Goal: Book appointment/travel/reservation

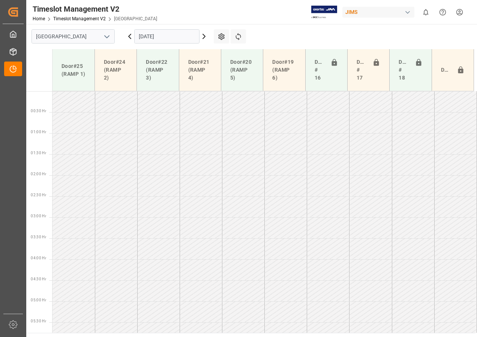
scroll to position [197, 0]
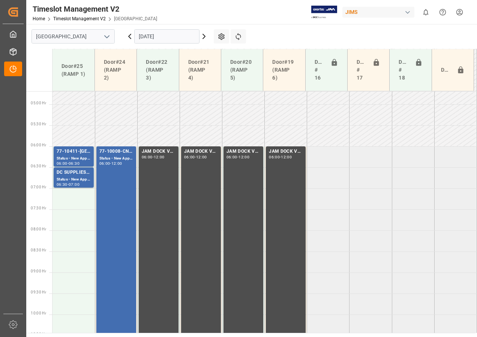
click at [141, 37] on input "[DATE]" at bounding box center [166, 36] width 65 height 14
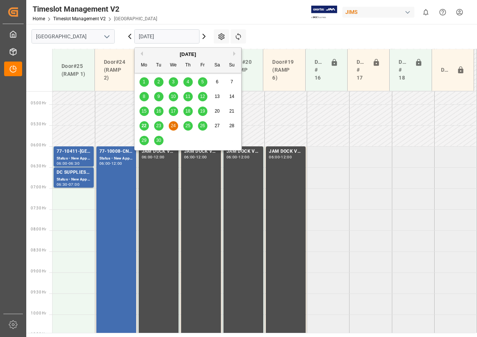
click at [145, 126] on span "22" at bounding box center [143, 125] width 5 height 5
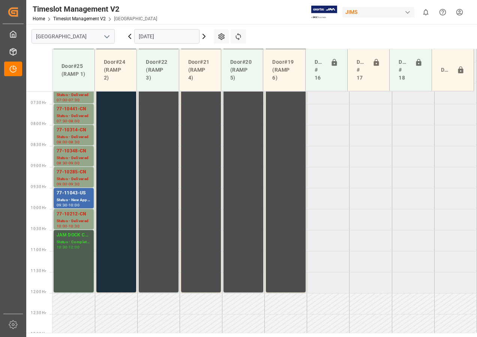
scroll to position [314, 0]
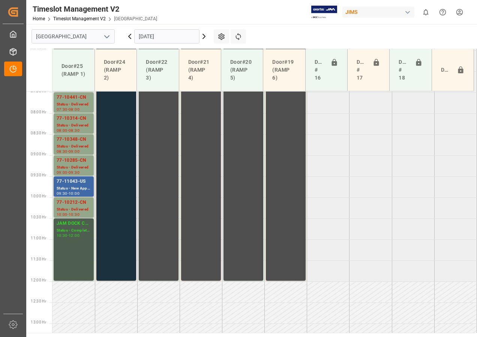
click at [78, 183] on div "77-11043-US" at bounding box center [74, 181] width 34 height 7
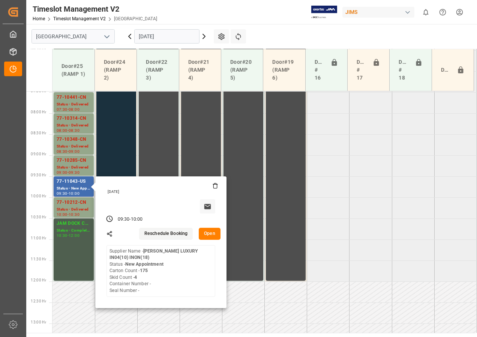
click at [211, 234] on button "Open" at bounding box center [210, 234] width 22 height 12
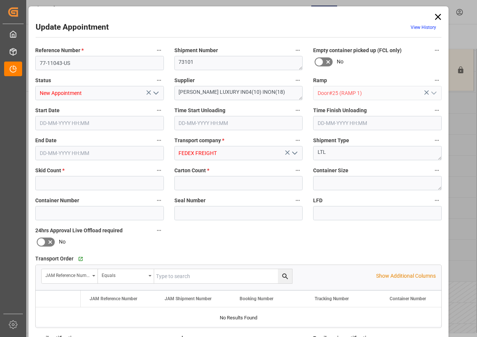
type input "4"
type input "175"
type input "[DATE] 09:30"
type input "[DATE] 10:00"
type input "[DATE] 12:15"
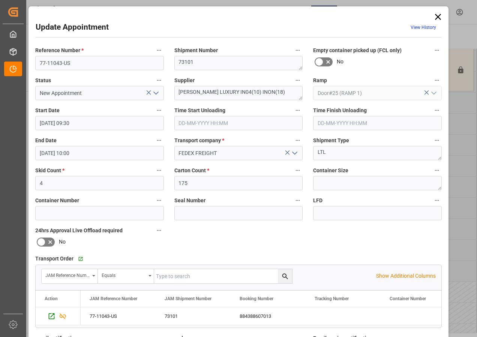
click at [435, 14] on icon at bounding box center [438, 17] width 10 height 10
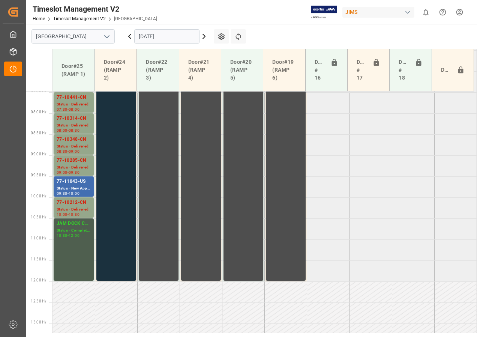
click at [147, 38] on input "[DATE]" at bounding box center [166, 36] width 65 height 14
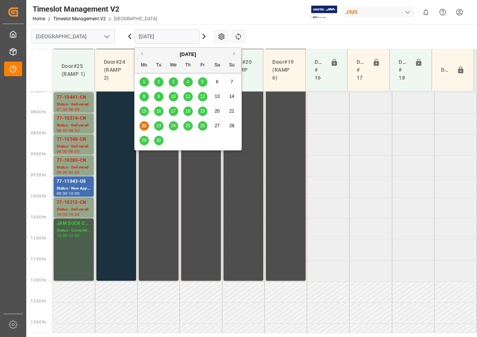
click at [156, 127] on span "23" at bounding box center [158, 125] width 5 height 5
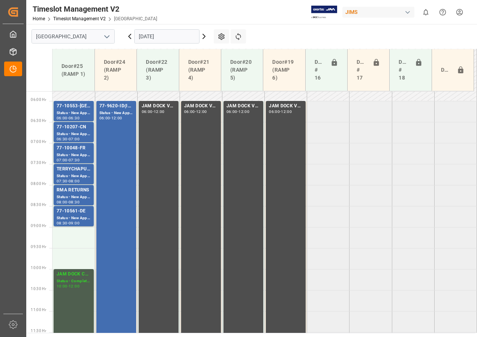
scroll to position [201, 0]
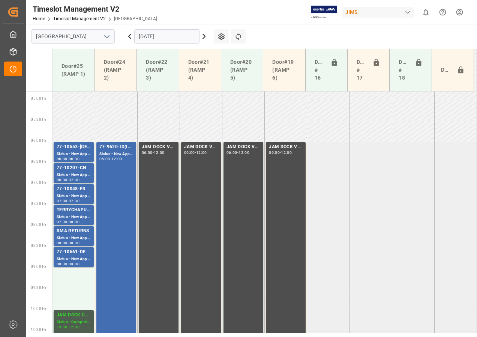
click at [145, 38] on input "[DATE]" at bounding box center [166, 36] width 65 height 14
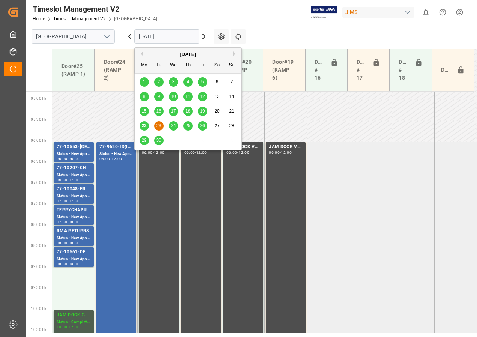
click at [145, 124] on span "22" at bounding box center [143, 125] width 5 height 5
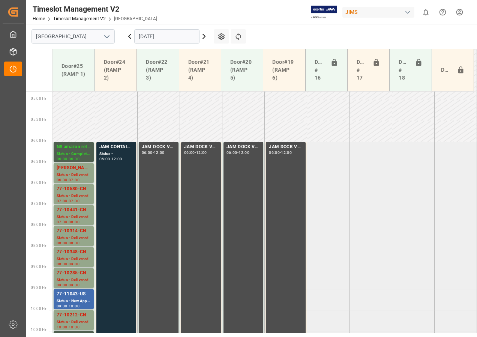
click at [150, 37] on input "[DATE]" at bounding box center [166, 36] width 65 height 14
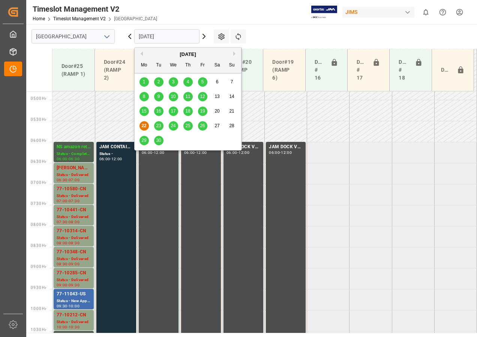
click at [159, 123] on span "23" at bounding box center [158, 125] width 5 height 5
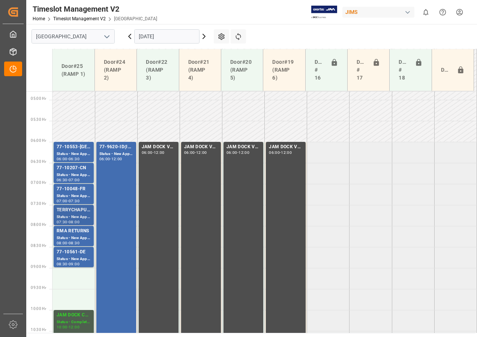
click at [77, 213] on div "TERRYCHAPUT/ ULINE" at bounding box center [74, 209] width 34 height 7
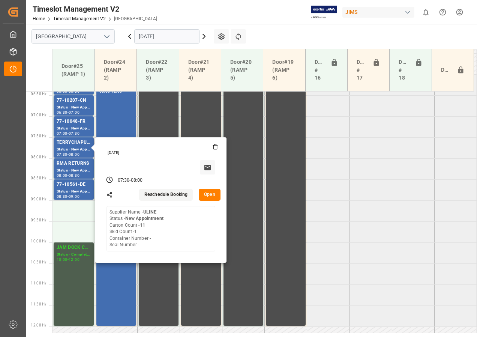
scroll to position [276, 0]
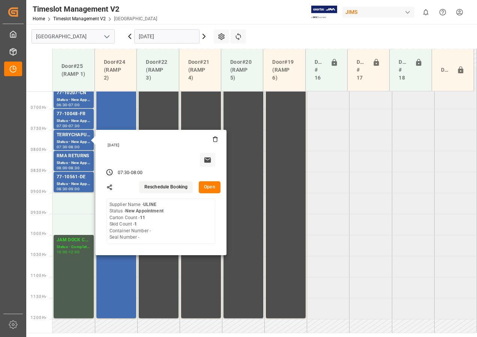
click at [155, 35] on input "[DATE]" at bounding box center [166, 36] width 65 height 14
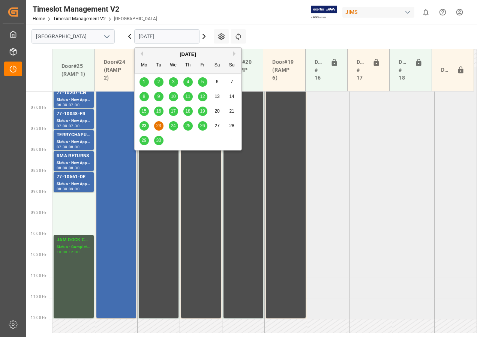
click at [174, 126] on span "24" at bounding box center [173, 125] width 5 height 5
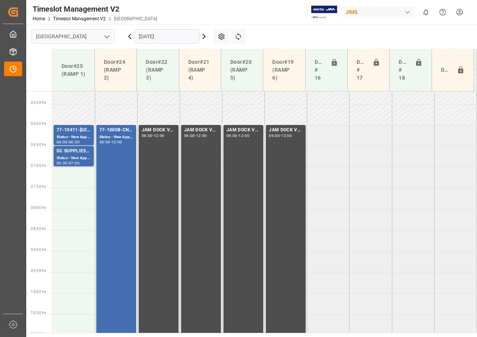
scroll to position [201, 0]
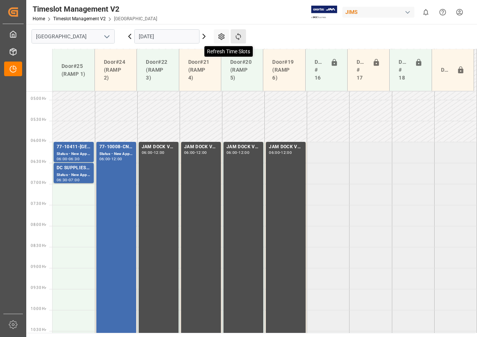
click at [235, 34] on icon at bounding box center [238, 37] width 8 height 8
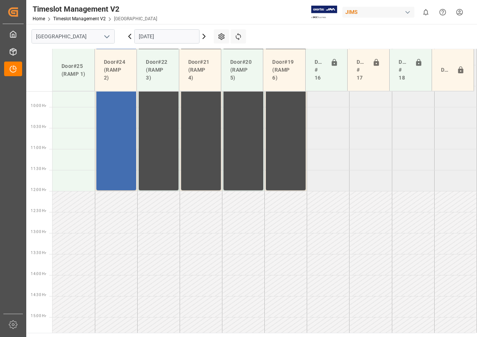
scroll to position [431, 0]
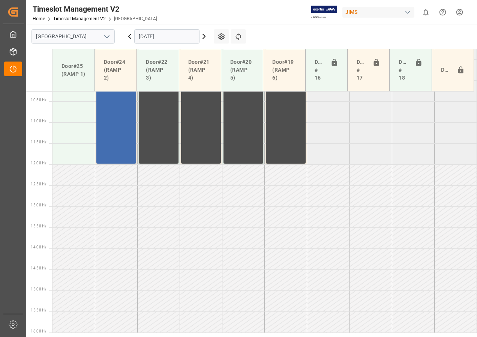
click at [204, 37] on icon at bounding box center [203, 36] width 9 height 9
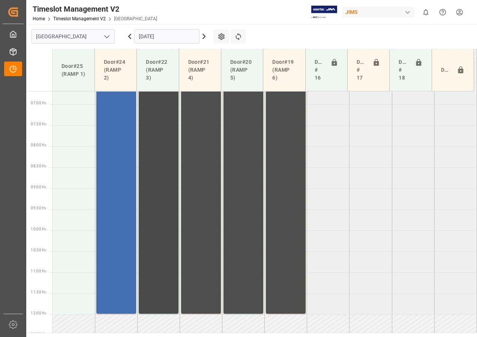
scroll to position [243, 0]
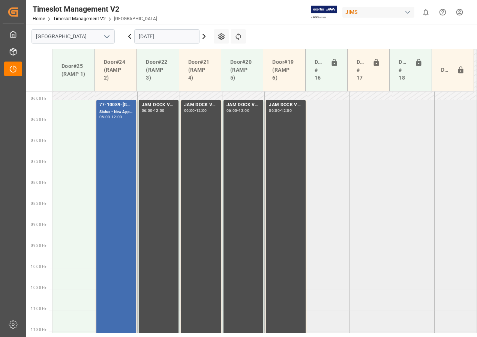
click at [159, 33] on input "[DATE]" at bounding box center [166, 36] width 65 height 14
click at [77, 110] on td at bounding box center [73, 110] width 42 height 21
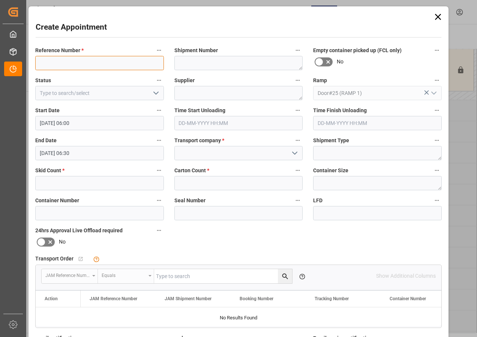
click at [61, 63] on input at bounding box center [99, 63] width 129 height 14
type input "[PERSON_NAME]"
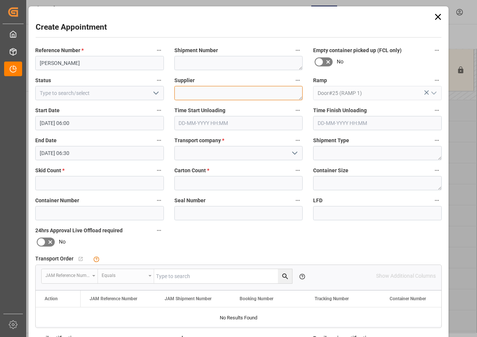
click at [198, 95] on textarea at bounding box center [238, 93] width 129 height 14
type textarea "[PERSON_NAME]"
click at [153, 93] on icon "open menu" at bounding box center [155, 92] width 9 height 9
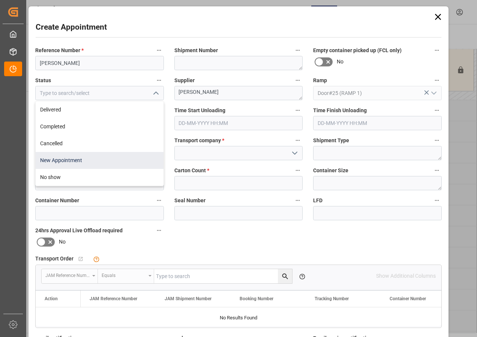
drag, startPoint x: 64, startPoint y: 158, endPoint x: 63, endPoint y: 150, distance: 8.0
click at [64, 158] on div "New Appointment" at bounding box center [100, 160] width 128 height 17
type input "New Appointment"
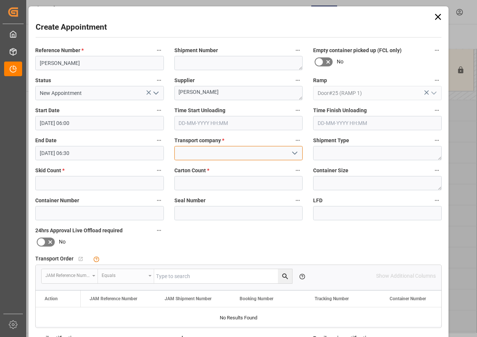
click at [192, 155] on input at bounding box center [238, 153] width 129 height 14
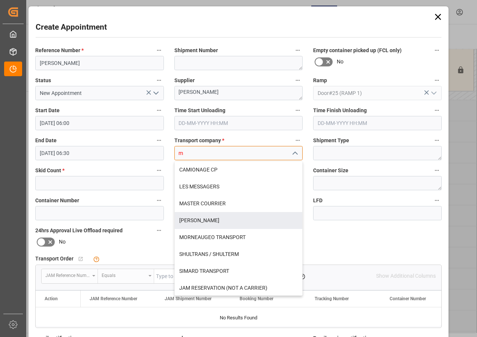
drag, startPoint x: 199, startPoint y: 220, endPoint x: 198, endPoint y: 190, distance: 30.0
click at [199, 220] on div "[PERSON_NAME]" at bounding box center [239, 220] width 128 height 17
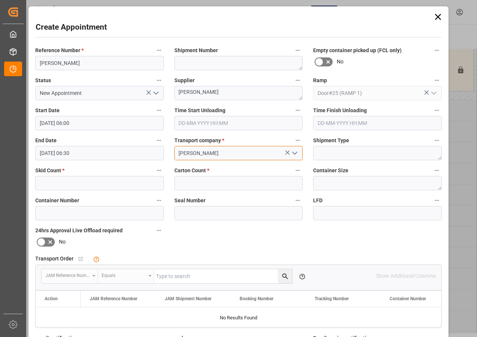
type input "[PERSON_NAME]"
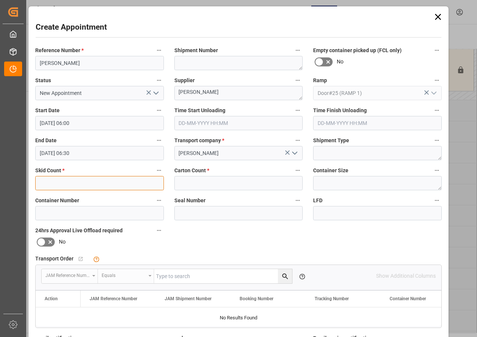
click at [67, 183] on input "text" at bounding box center [99, 183] width 129 height 14
type input "37"
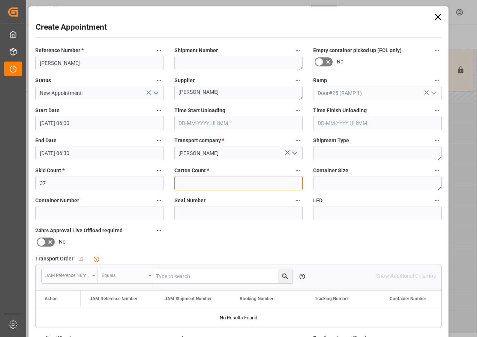
click at [194, 186] on input "text" at bounding box center [238, 183] width 129 height 14
type input "37"
click at [49, 153] on input "[DATE] 06:30" at bounding box center [99, 153] width 129 height 14
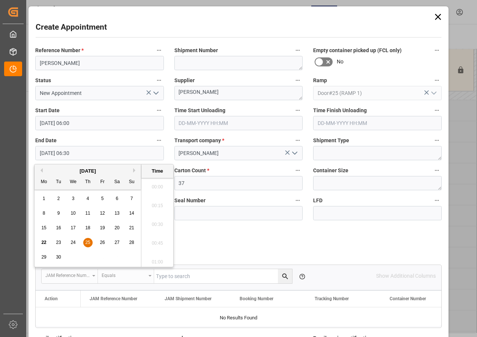
scroll to position [452, 0]
click at [85, 242] on div "25" at bounding box center [87, 242] width 9 height 9
click at [156, 259] on li "07:00" at bounding box center [157, 259] width 32 height 19
type input "[DATE] 07:00"
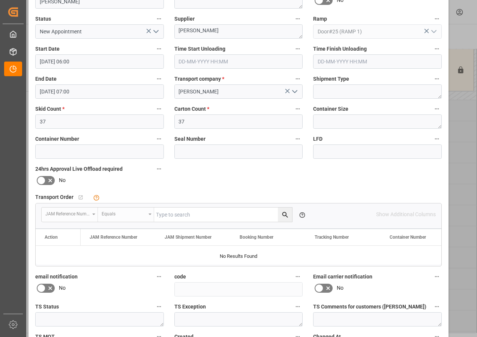
scroll to position [119, 0]
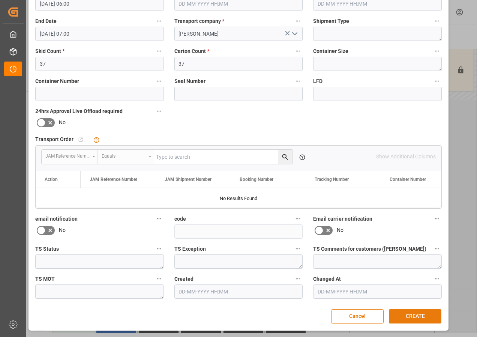
click at [413, 316] on button "CREATE" at bounding box center [415, 316] width 52 height 14
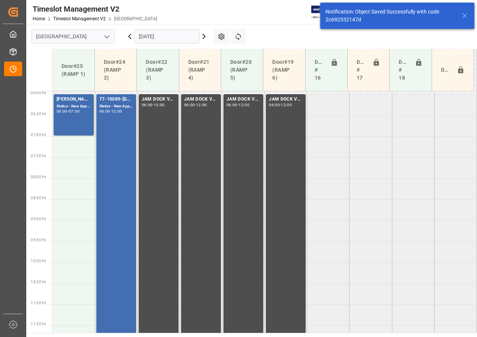
scroll to position [243, 0]
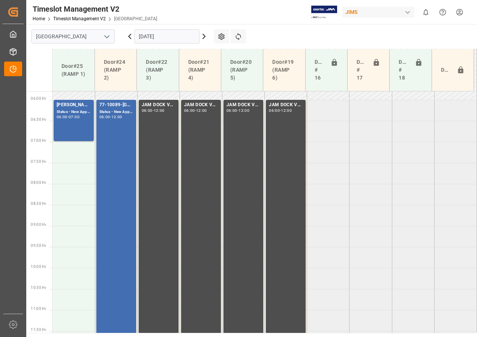
click at [153, 36] on input "[DATE]" at bounding box center [166, 36] width 65 height 14
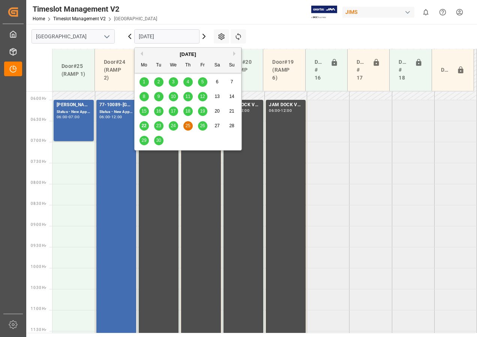
click at [144, 124] on span "22" at bounding box center [143, 125] width 5 height 5
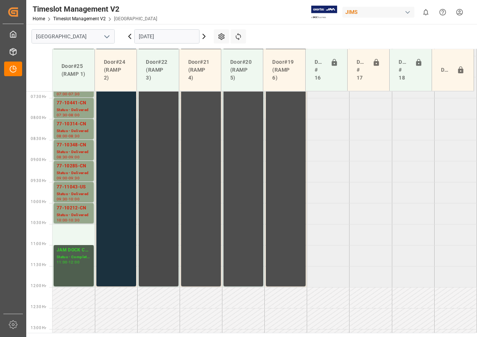
scroll to position [318, 0]
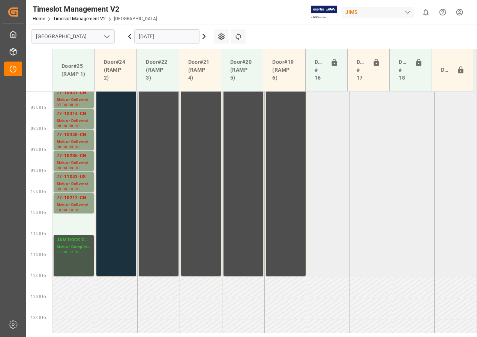
click at [70, 240] on div "JAM DOCK CONTROL" at bounding box center [74, 239] width 34 height 7
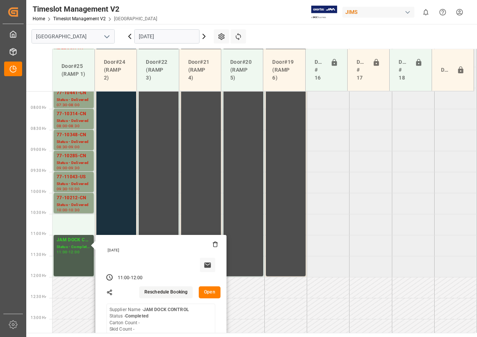
click at [210, 295] on button "Open" at bounding box center [210, 292] width 22 height 12
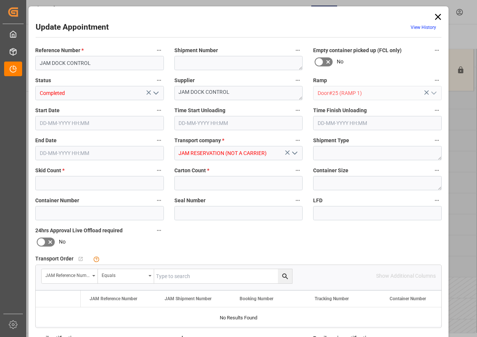
type input "0"
type input "[DATE] 11:00"
type input "[DATE] 12:00"
type input "[DATE] 13:13"
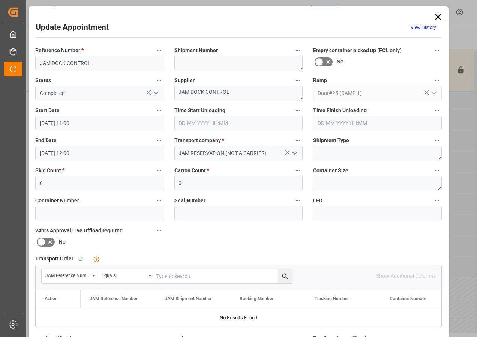
click at [76, 125] on input "[DATE] 11:00" at bounding box center [99, 123] width 129 height 14
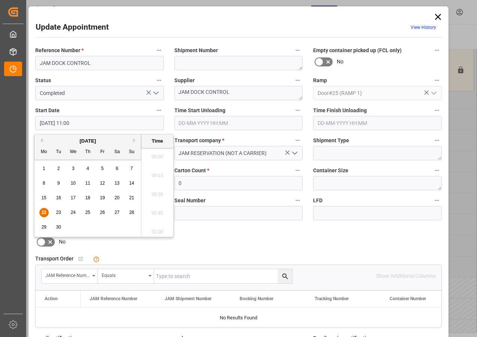
scroll to position [790, 0]
click at [44, 212] on span "22" at bounding box center [43, 212] width 5 height 5
click at [154, 151] on li "10:30" at bounding box center [157, 154] width 32 height 19
type input "[DATE] 10:30"
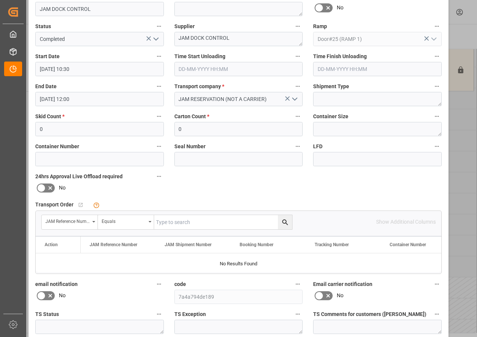
scroll to position [112, 0]
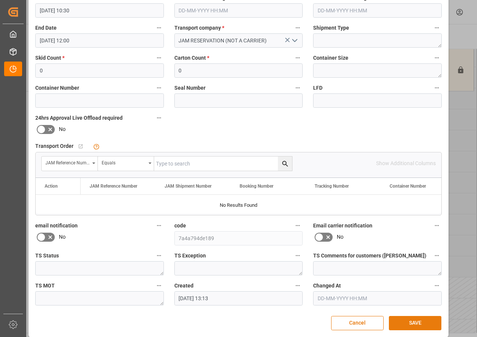
click at [410, 324] on button "SAVE" at bounding box center [415, 323] width 52 height 14
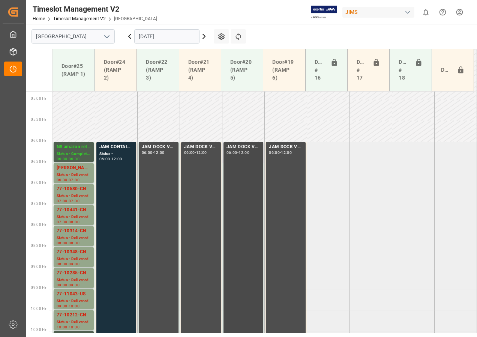
scroll to position [314, 0]
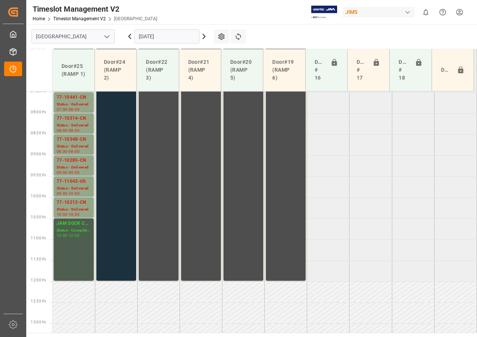
click at [205, 37] on icon at bounding box center [204, 36] width 2 height 4
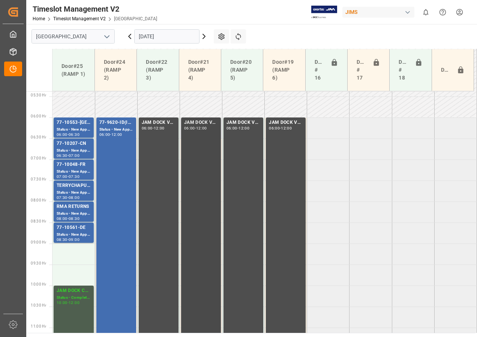
scroll to position [243, 0]
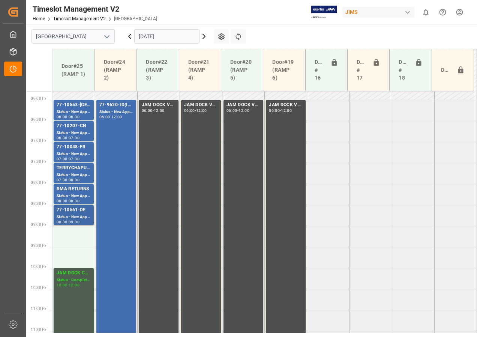
click at [72, 219] on div "Status - New Appointment" at bounding box center [74, 217] width 34 height 6
click at [117, 124] on div "77-9620-ID(IN01/32LINES) Status - New Appointment 06:00 - 12:00" at bounding box center [116, 225] width 34 height 248
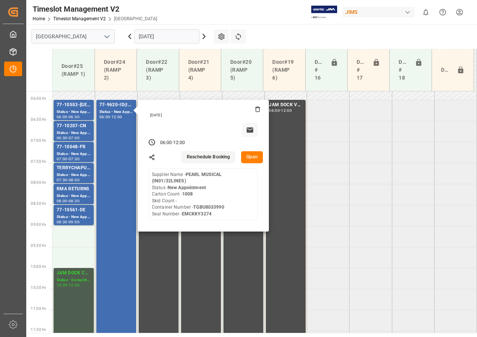
click at [203, 37] on icon at bounding box center [203, 36] width 9 height 9
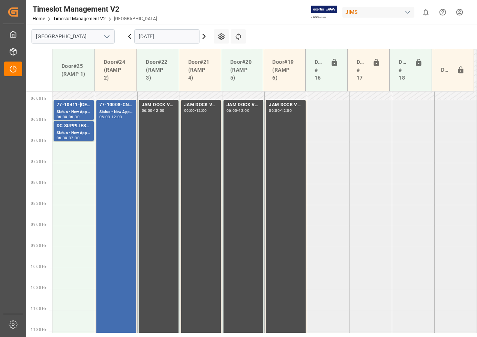
click at [204, 37] on icon at bounding box center [203, 36] width 9 height 9
click at [204, 36] on icon at bounding box center [204, 36] width 2 height 4
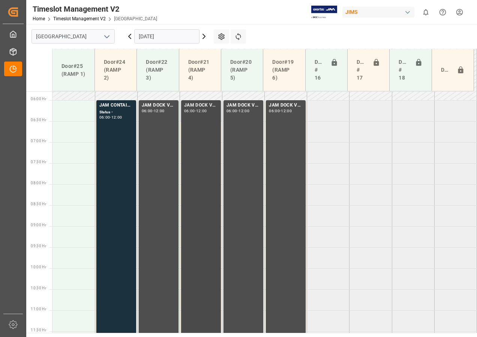
scroll to position [168, 0]
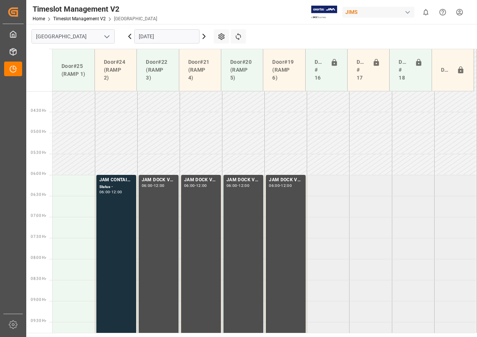
click at [204, 36] on icon at bounding box center [203, 36] width 9 height 9
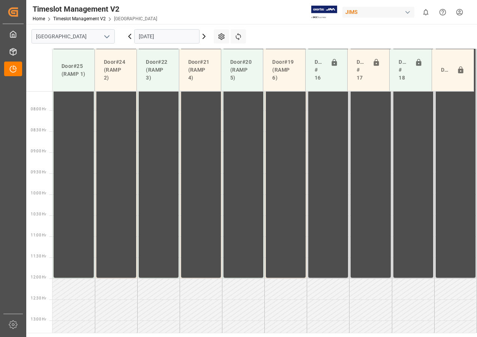
scroll to position [281, 0]
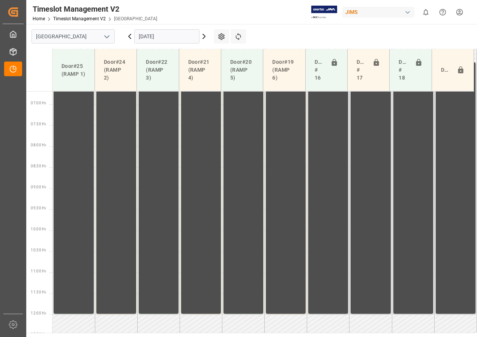
click at [203, 37] on icon at bounding box center [203, 36] width 9 height 9
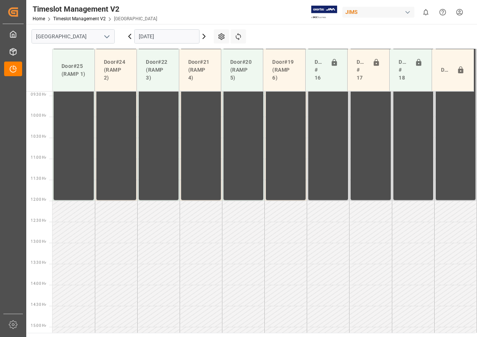
scroll to position [431, 0]
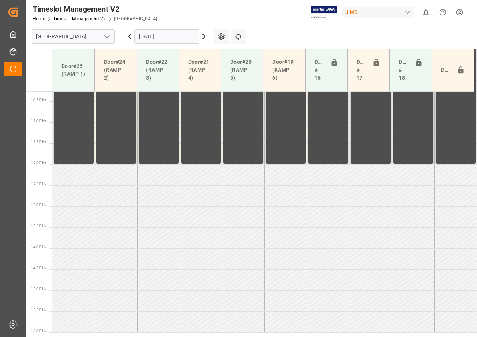
click at [203, 37] on icon at bounding box center [203, 36] width 9 height 9
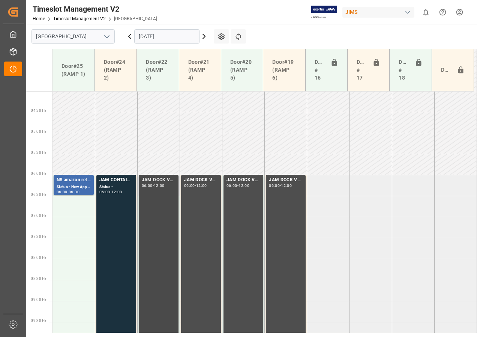
scroll to position [243, 0]
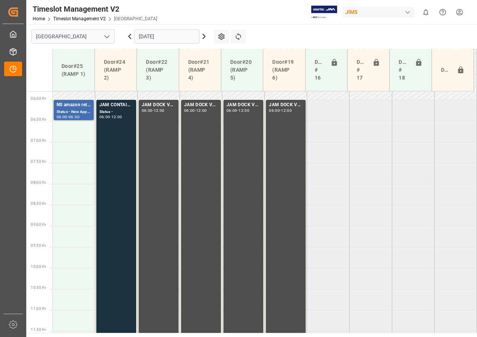
click at [203, 38] on icon at bounding box center [204, 36] width 2 height 4
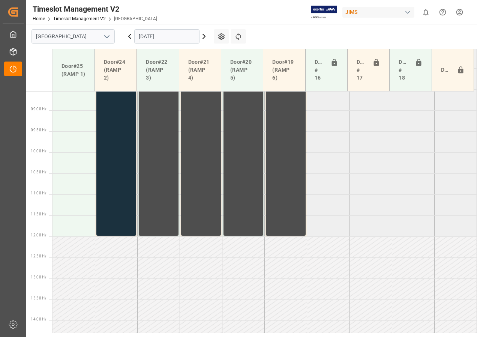
scroll to position [356, 0]
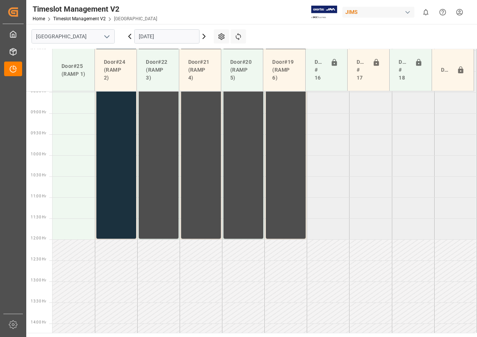
click at [205, 36] on icon at bounding box center [203, 36] width 9 height 9
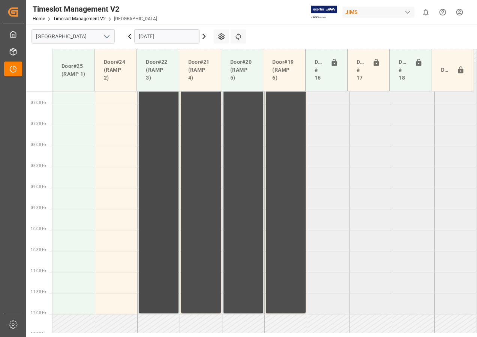
scroll to position [281, 0]
click at [147, 39] on input "[DATE]" at bounding box center [166, 36] width 65 height 14
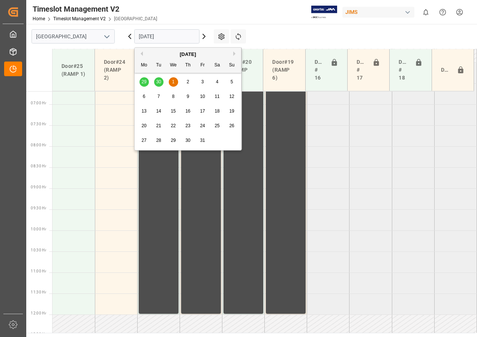
click at [141, 52] on button "Previous Month" at bounding box center [140, 53] width 4 height 4
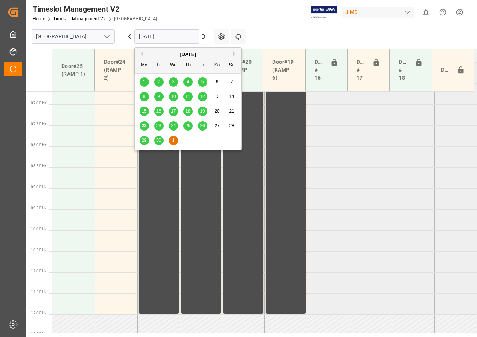
click at [157, 126] on span "23" at bounding box center [158, 125] width 5 height 5
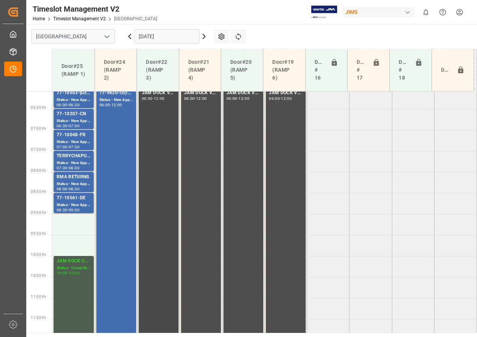
scroll to position [243, 0]
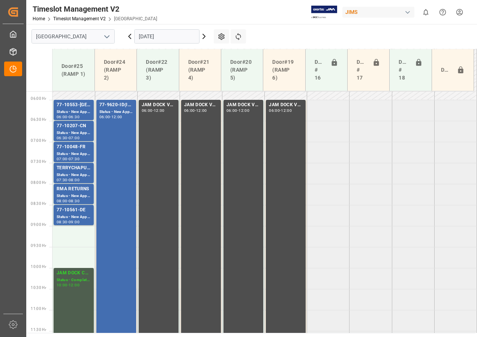
click at [203, 36] on icon at bounding box center [203, 36] width 9 height 9
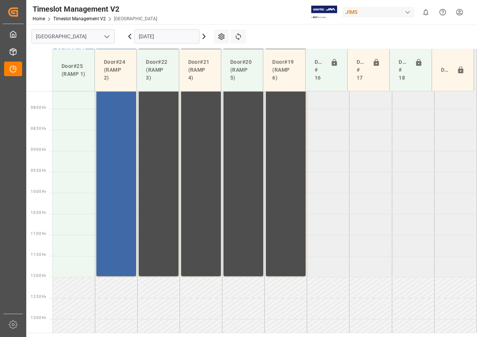
scroll to position [206, 0]
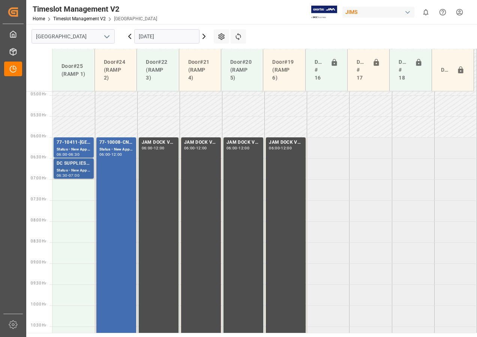
click at [80, 171] on div "Status - New Appointment" at bounding box center [74, 170] width 34 height 6
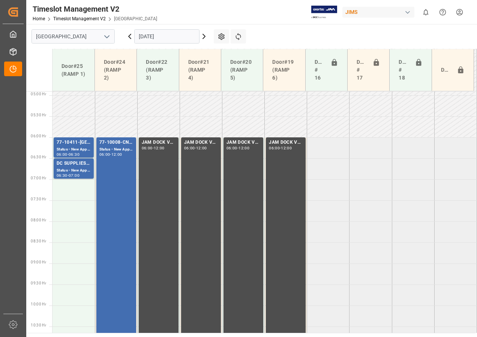
click at [204, 35] on icon at bounding box center [204, 36] width 2 height 4
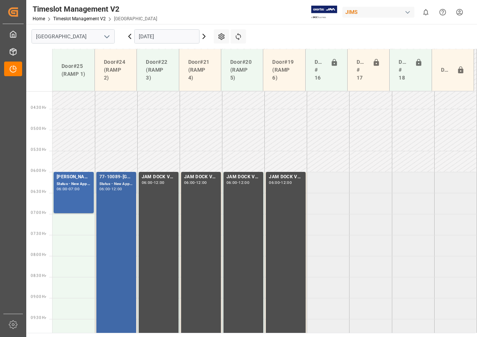
scroll to position [168, 0]
